Goal: Navigation & Orientation: Find specific page/section

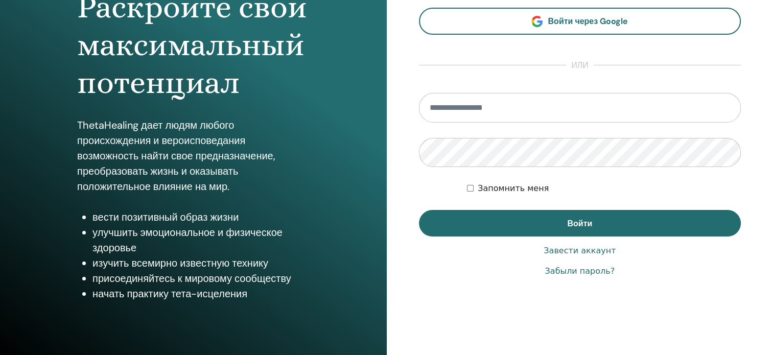
scroll to position [135, 0]
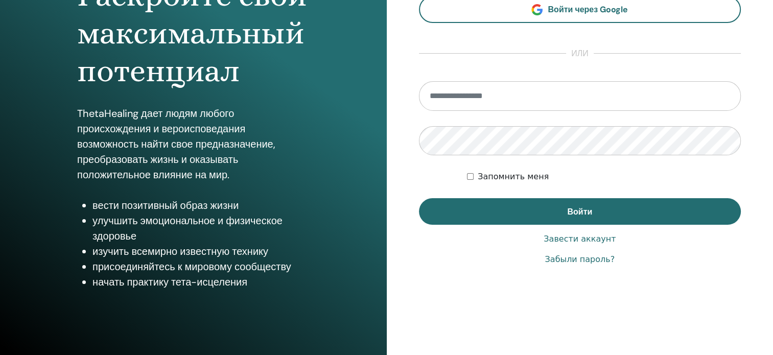
type input "**********"
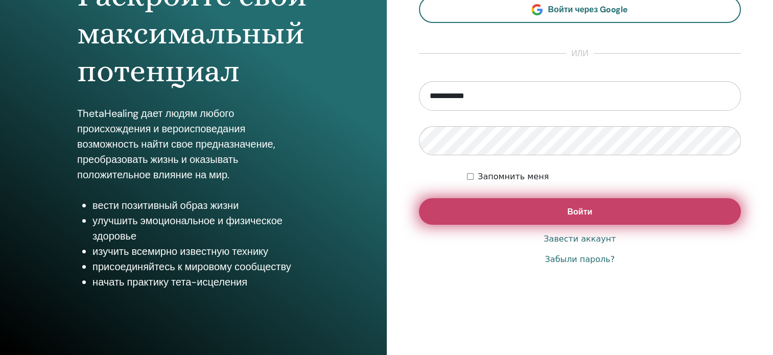
click at [566, 212] on button "Войти" at bounding box center [580, 211] width 322 height 27
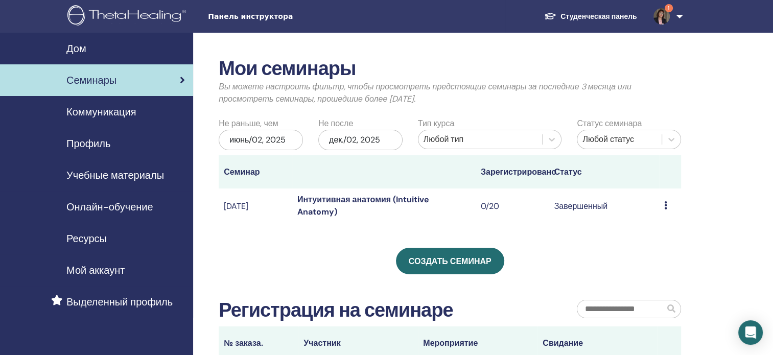
click at [664, 18] on img at bounding box center [661, 16] width 16 height 16
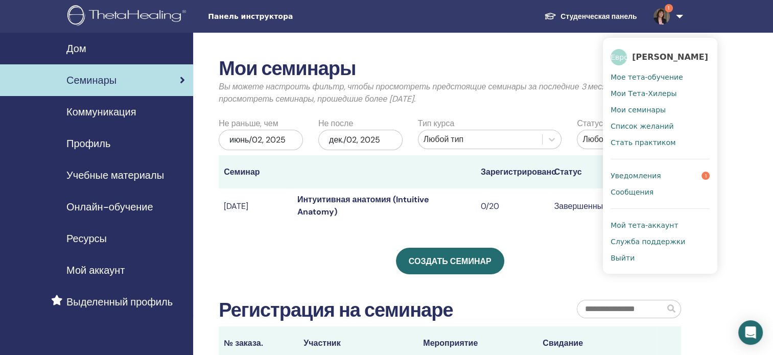
click at [640, 176] on font "Уведомления" at bounding box center [635, 176] width 50 height 8
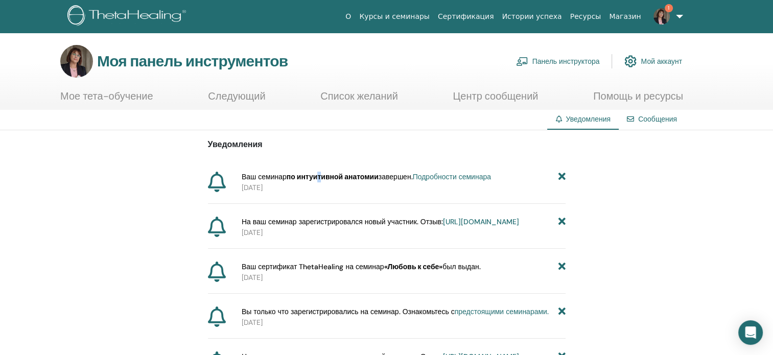
click at [322, 173] on font "по интуитивной анатомии" at bounding box center [333, 176] width 92 height 9
click at [457, 170] on div "Уведомления Ваш семинар по интуитивной анатомии завершен. Подробности семинара …" at bounding box center [387, 352] width 358 height 444
click at [460, 170] on div "Уведомления Ваш семинар по интуитивной анатомии завершен. Подробности семинара …" at bounding box center [387, 352] width 358 height 444
click at [447, 175] on font "Подробности семинара" at bounding box center [452, 176] width 78 height 9
click at [767, 99] on section "Моя панель инструментов Панель инструктора Мой аккаунт Мое тета-обучение Следую…" at bounding box center [386, 77] width 773 height 65
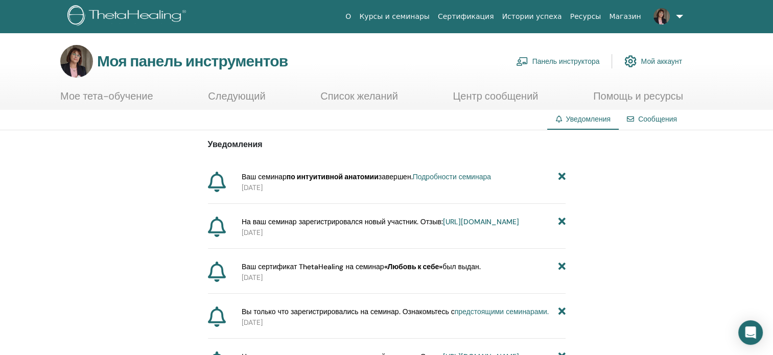
click at [418, 13] on font "Курсы и семинары" at bounding box center [394, 16] width 70 height 8
click at [570, 55] on link "Панель инструктора" at bounding box center [558, 61] width 84 height 22
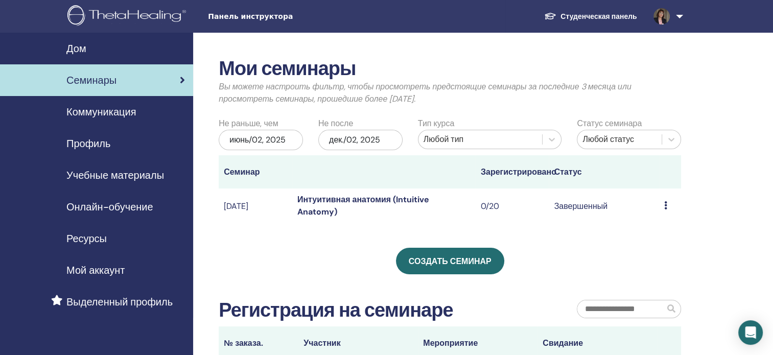
click at [709, 87] on div "Мои семинары Вы можете настроить фильтр, чтобы просмотреть предстоящие семинары…" at bounding box center [483, 268] width 580 height 470
click at [613, 15] on font "Студенческая панель" at bounding box center [598, 16] width 76 height 9
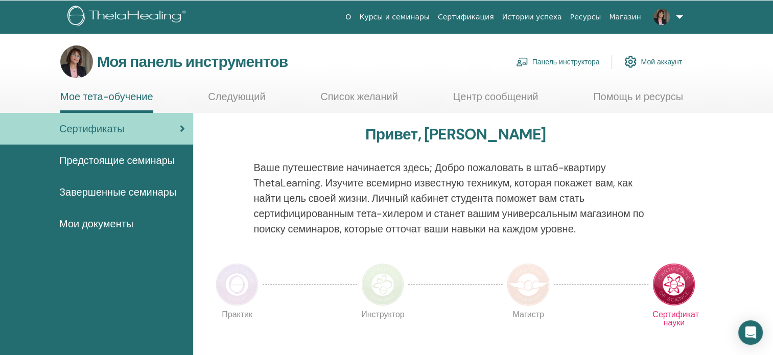
click at [106, 158] on font "Предстоящие семинары" at bounding box center [116, 160] width 115 height 13
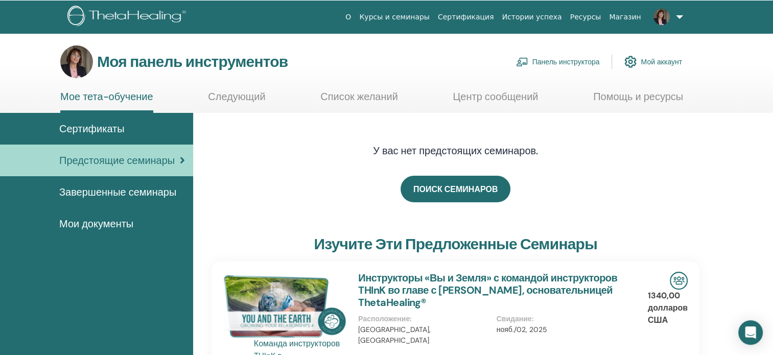
click at [340, 90] on font "Список желаний" at bounding box center [359, 96] width 78 height 13
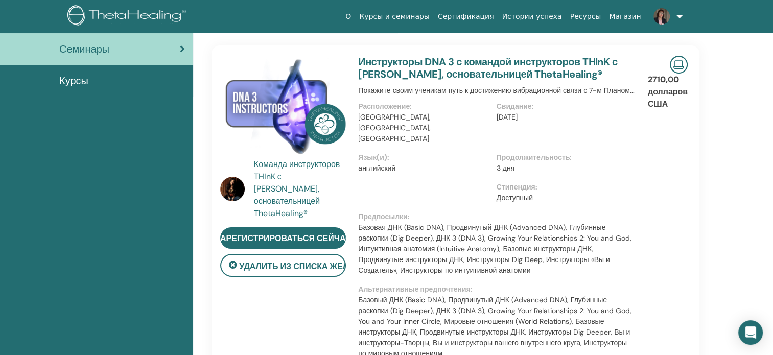
scroll to position [7, 0]
